Goal: Transaction & Acquisition: Purchase product/service

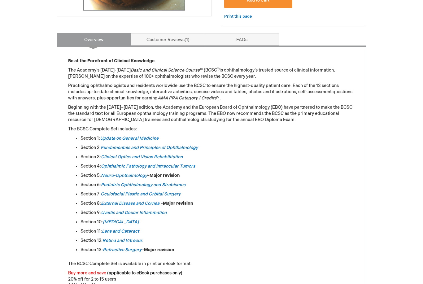
scroll to position [232, 0]
click at [125, 175] on em "Neuro-Ophthalmology" at bounding box center [124, 175] width 46 height 5
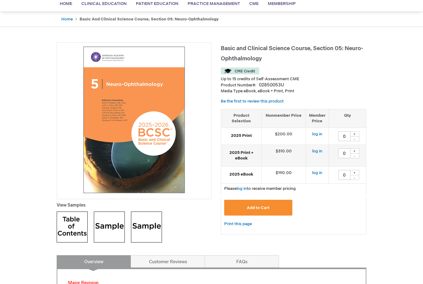
scroll to position [50, 0]
click at [357, 170] on div "+" at bounding box center [354, 172] width 9 height 5
type input "1"
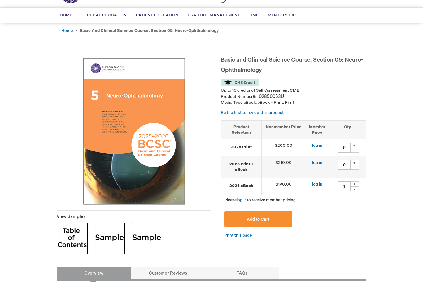
click at [76, 237] on img at bounding box center [72, 238] width 31 height 31
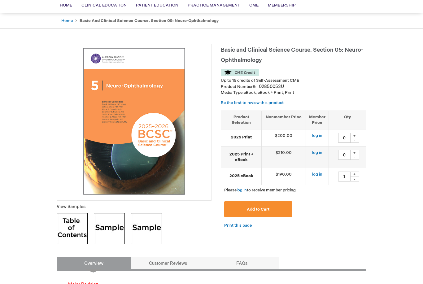
click at [115, 228] on img at bounding box center [109, 228] width 31 height 31
click at [151, 230] on img at bounding box center [146, 228] width 31 height 31
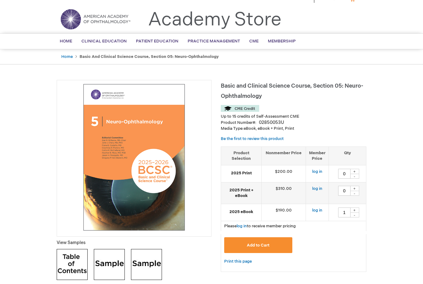
scroll to position [0, 0]
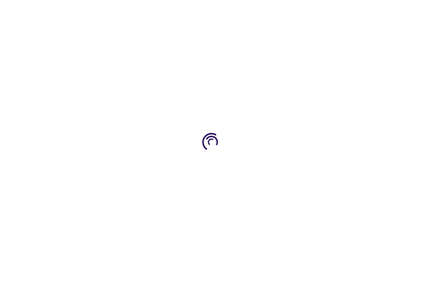
type input "0"
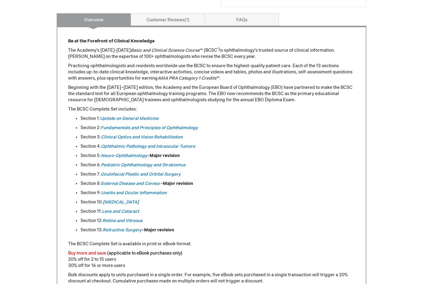
scroll to position [249, 0]
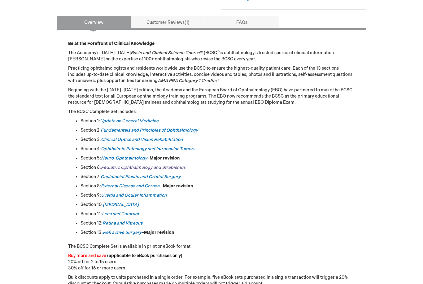
click at [170, 168] on link "Pediatric Ophthalmology and Strabismus" at bounding box center [143, 167] width 85 height 5
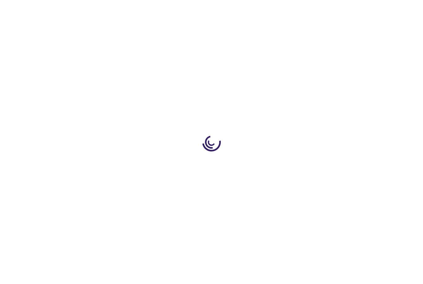
type input "0"
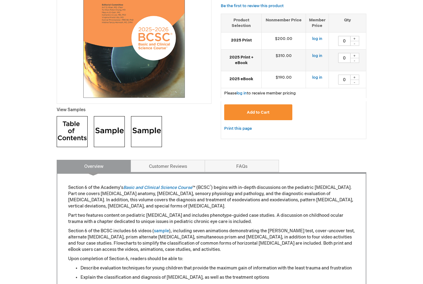
scroll to position [150, 0]
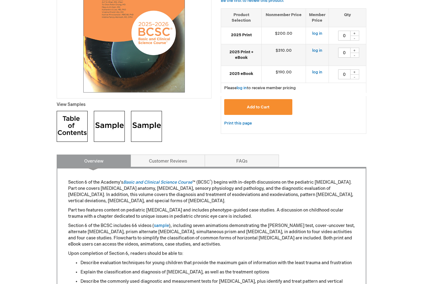
click at [75, 126] on img at bounding box center [72, 126] width 31 height 31
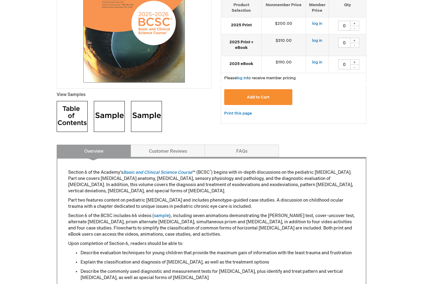
click at [112, 123] on img at bounding box center [109, 116] width 31 height 31
click at [146, 118] on img at bounding box center [146, 116] width 31 height 31
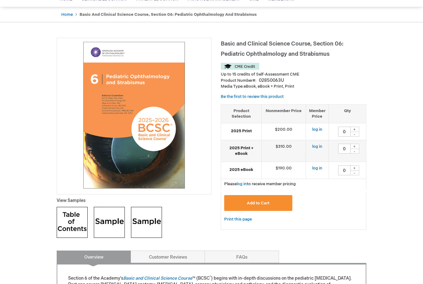
scroll to position [0, 0]
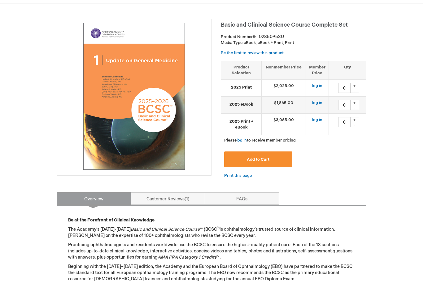
scroll to position [73, 0]
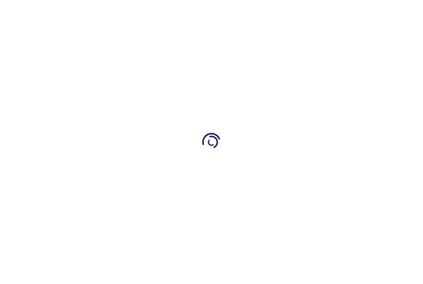
scroll to position [37, 0]
type input "0"
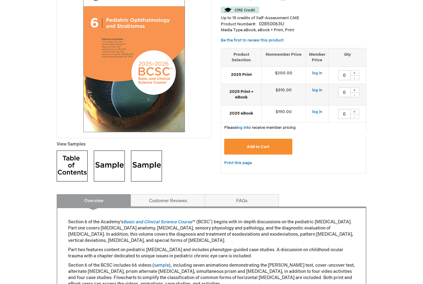
scroll to position [112, 0]
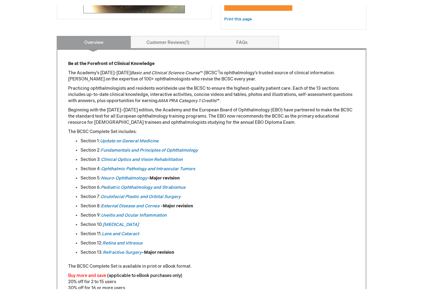
scroll to position [254, 0]
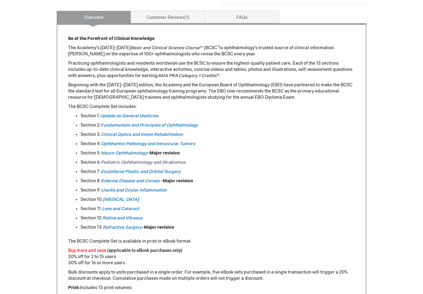
click at [170, 163] on link "Pediatric Ophthalmology and Strabismus" at bounding box center [143, 162] width 85 height 5
click at [179, 163] on link "Pediatric Ophthalmology and Strabismus" at bounding box center [143, 162] width 85 height 5
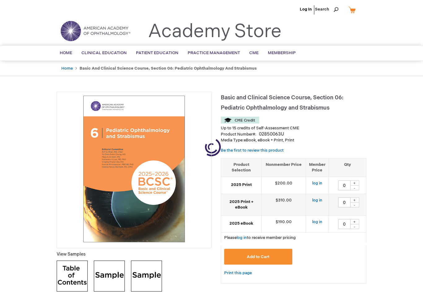
type input "0"
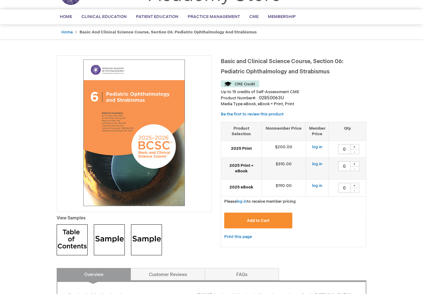
scroll to position [36, 0]
click at [357, 184] on div "+" at bounding box center [354, 186] width 9 height 5
type input "1"
click at [278, 222] on button "Add to Cart" at bounding box center [258, 221] width 68 height 16
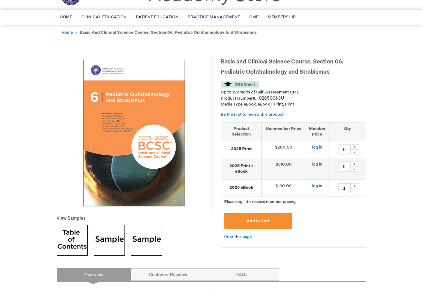
scroll to position [0, 0]
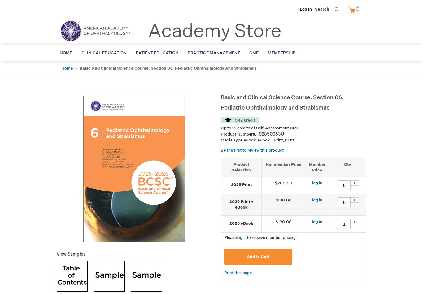
click at [357, 8] on img at bounding box center [359, 8] width 7 height 7
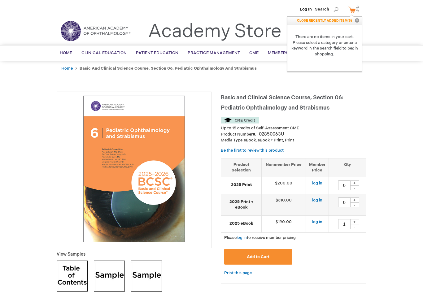
click at [400, 49] on div "Search Search × Advanced Search Search Home Clinical Education Product Line BCS…" at bounding box center [211, 53] width 423 height 16
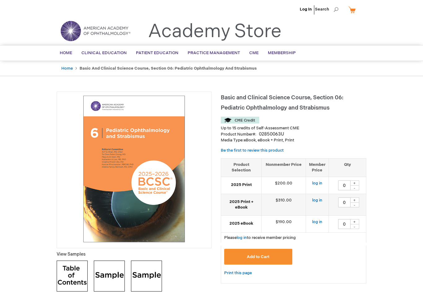
click at [355, 221] on div "+" at bounding box center [354, 221] width 9 height 5
type input "1"
click at [266, 255] on span "Add to Cart" at bounding box center [258, 257] width 23 height 5
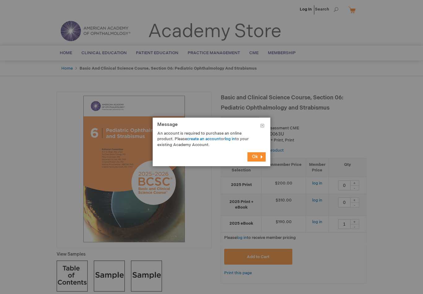
click at [261, 157] on button "Ok" at bounding box center [257, 156] width 18 height 9
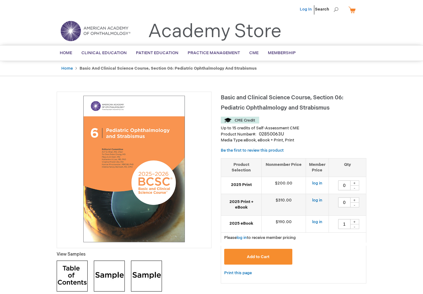
click at [305, 11] on link "Log In" at bounding box center [306, 9] width 12 height 5
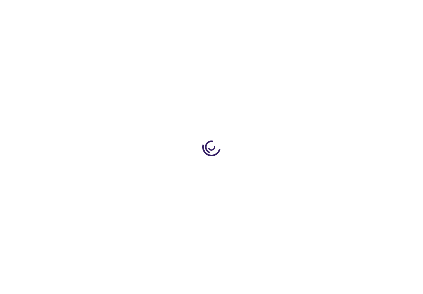
type input "0"
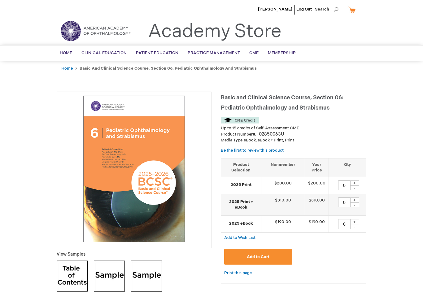
click at [358, 219] on div "+" at bounding box center [354, 221] width 9 height 5
type input "1"
click at [267, 255] on span "Add to Cart" at bounding box center [258, 257] width 23 height 5
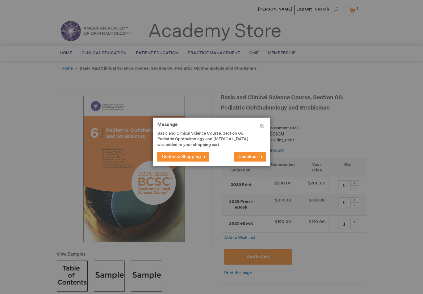
click at [257, 156] on span "Checkout" at bounding box center [249, 156] width 20 height 5
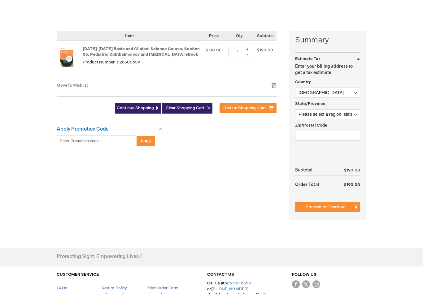
scroll to position [127, 0]
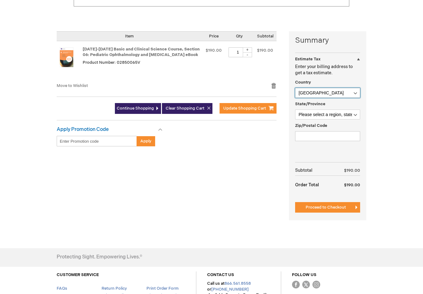
click at [352, 93] on select "[GEOGRAPHIC_DATA] [GEOGRAPHIC_DATA] [GEOGRAPHIC_DATA] [GEOGRAPHIC_DATA] [US_STA…" at bounding box center [327, 93] width 65 height 10
select select "DE"
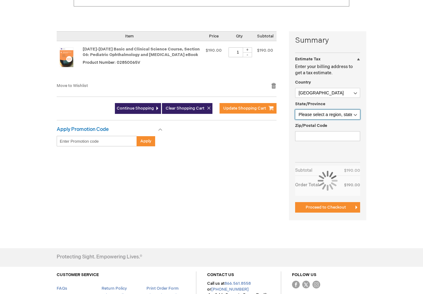
click at [354, 116] on select "Please select a region, state or province. [GEOGRAPHIC_DATA] [GEOGRAPHIC_DATA] …" at bounding box center [327, 115] width 65 height 10
click at [355, 114] on select "Please select a region, state or province. [GEOGRAPHIC_DATA] [GEOGRAPHIC_DATA] …" at bounding box center [327, 115] width 65 height 10
select select "80"
click at [337, 134] on input "Zip/Postal Code" at bounding box center [327, 136] width 65 height 10
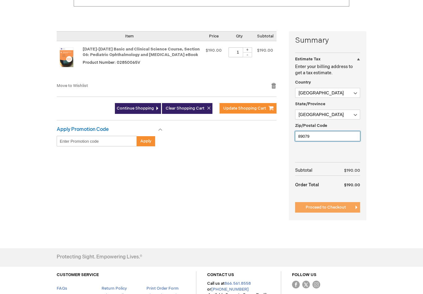
type input "89079"
click at [336, 206] on span "Proceed to Checkout" at bounding box center [326, 207] width 40 height 5
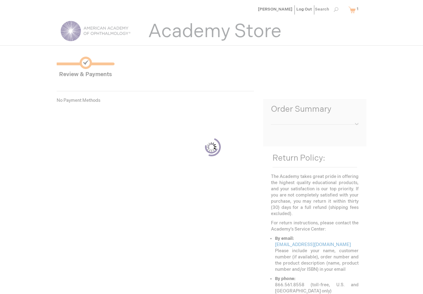
scroll to position [57, 0]
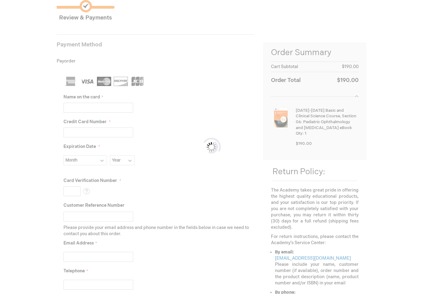
select select "DE"
select select "80"
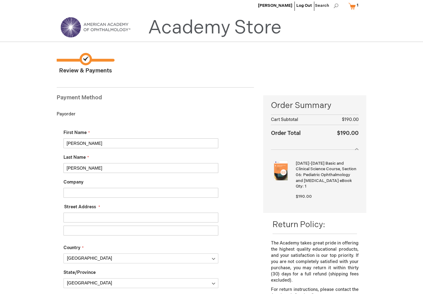
scroll to position [0, 0]
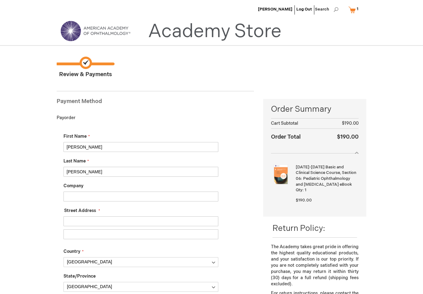
click at [160, 222] on input "Street Address: Line 1" at bounding box center [141, 222] width 155 height 10
type input "[STREET_ADDRESS]"
select select "CI"
type input "[GEOGRAPHIC_DATA]"
click at [165, 230] on input "Street Address: Line 2" at bounding box center [141, 235] width 155 height 10
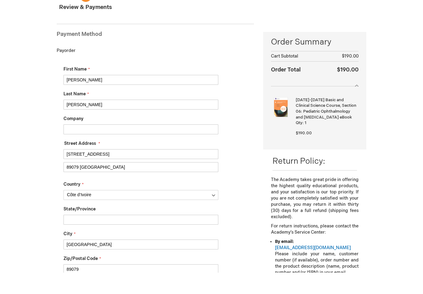
scroll to position [52, 0]
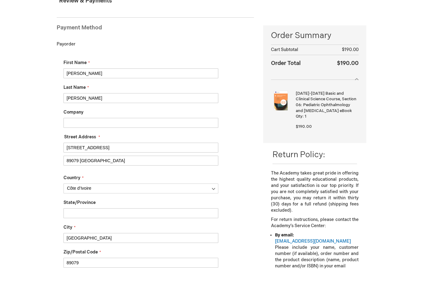
type input "89079 [GEOGRAPHIC_DATA]"
click at [217, 205] on select "[GEOGRAPHIC_DATA] [GEOGRAPHIC_DATA] [GEOGRAPHIC_DATA] [GEOGRAPHIC_DATA] [US_STA…" at bounding box center [141, 210] width 155 height 10
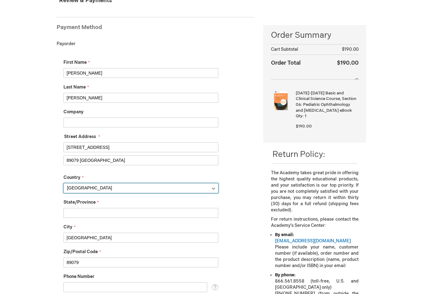
click at [151, 191] on select "[GEOGRAPHIC_DATA] [GEOGRAPHIC_DATA] [GEOGRAPHIC_DATA] [GEOGRAPHIC_DATA] [US_STA…" at bounding box center [141, 188] width 155 height 10
select select "DE"
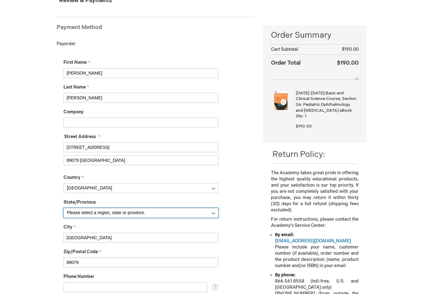
click at [196, 213] on select "Please select a region, state or province. [GEOGRAPHIC_DATA] [GEOGRAPHIC_DATA] …" at bounding box center [141, 213] width 155 height 10
select select "80"
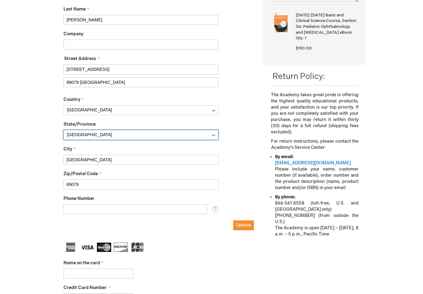
scroll to position [151, 0]
